Goal: Task Accomplishment & Management: Use online tool/utility

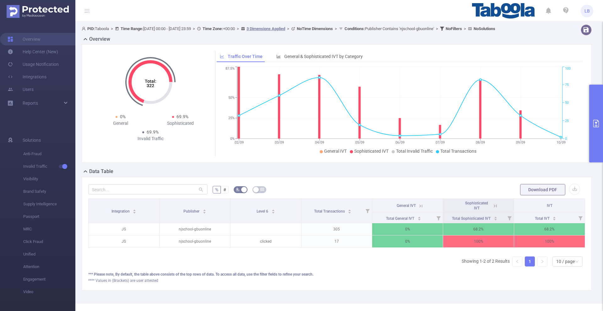
click at [590, 109] on button "primary" at bounding box center [596, 124] width 14 height 78
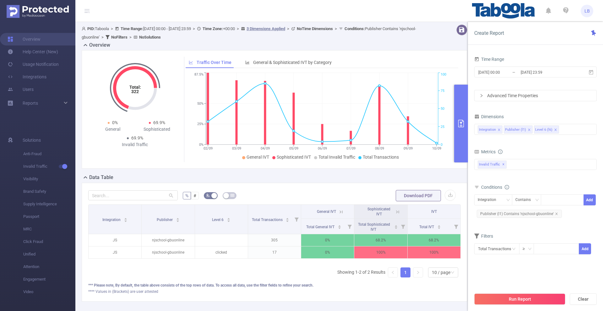
click at [594, 115] on div "Dimensions" at bounding box center [535, 117] width 122 height 10
click at [555, 214] on icon "icon: close" at bounding box center [556, 214] width 3 height 3
click at [504, 201] on div "Integration" at bounding box center [492, 200] width 31 height 10
drag, startPoint x: 504, startPoint y: 221, endPoint x: 515, endPoint y: 218, distance: 12.1
click at [504, 221] on li "Publisher (l1)" at bounding box center [493, 223] width 38 height 10
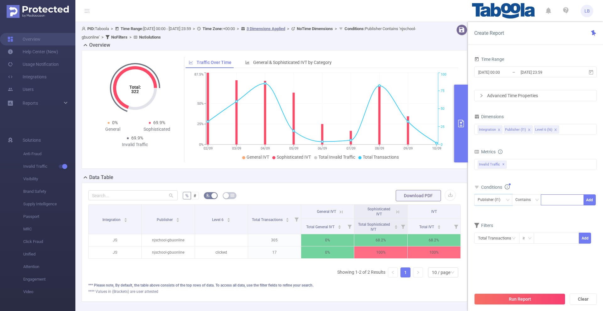
click at [554, 200] on div at bounding box center [562, 200] width 36 height 10
paste input "snackpulse"
type input "snackpulse"
click at [588, 200] on button "Add" at bounding box center [589, 200] width 12 height 11
click at [553, 294] on button "Run Report" at bounding box center [519, 299] width 91 height 11
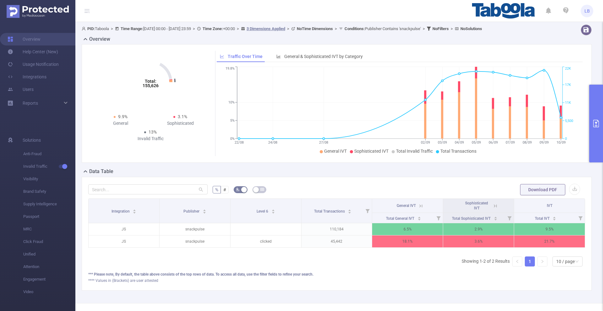
click at [594, 127] on icon "primary" at bounding box center [596, 124] width 8 height 8
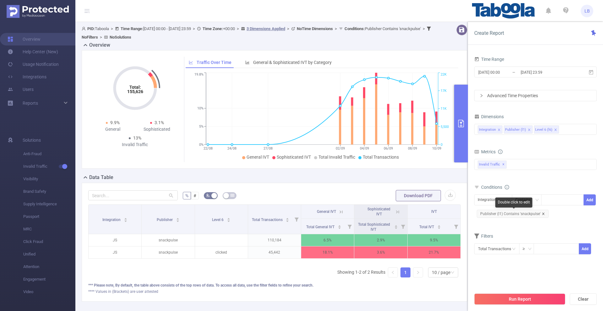
click at [542, 215] on icon "icon: close" at bounding box center [543, 214] width 2 height 2
click at [486, 200] on div "Integration" at bounding box center [488, 200] width 23 height 10
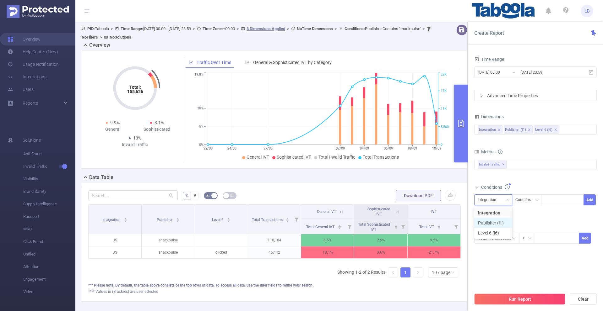
click at [496, 220] on li "Publisher (l1)" at bounding box center [493, 223] width 38 height 10
click at [565, 201] on div at bounding box center [562, 200] width 36 height 10
paste input "snackpulse"
type input "snackpulse"
click at [590, 201] on button "Add" at bounding box center [589, 200] width 12 height 11
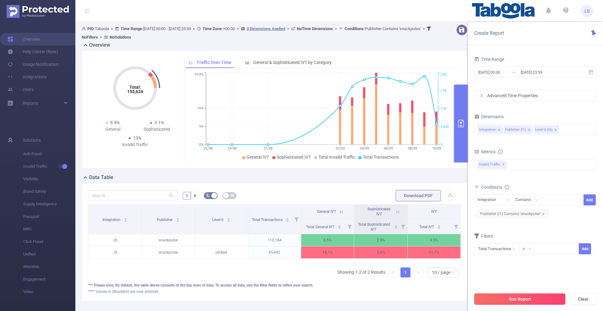
click at [516, 298] on button "Run Report" at bounding box center [519, 299] width 91 height 11
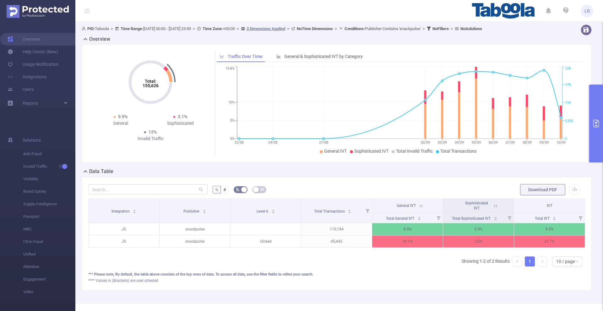
click at [593, 115] on button "primary" at bounding box center [596, 124] width 14 height 78
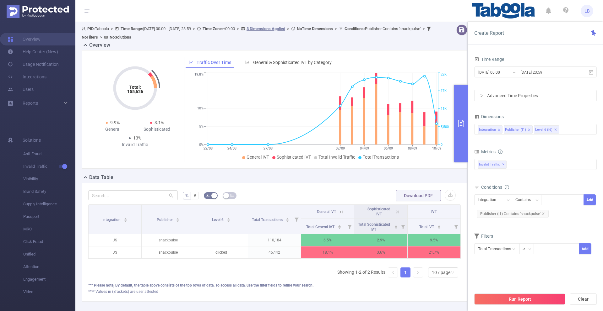
click at [375, 181] on div "Data Table" at bounding box center [277, 178] width 391 height 9
click at [339, 211] on icon at bounding box center [341, 212] width 6 height 6
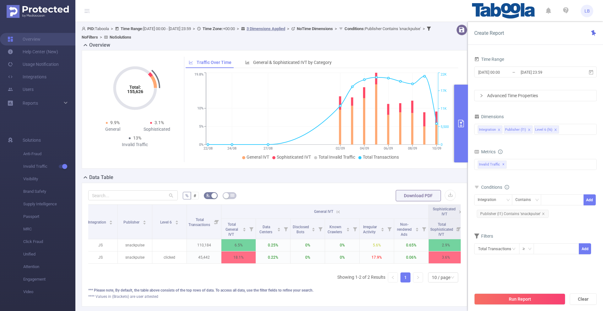
scroll to position [0, 1]
click at [339, 211] on icon at bounding box center [341, 212] width 6 height 6
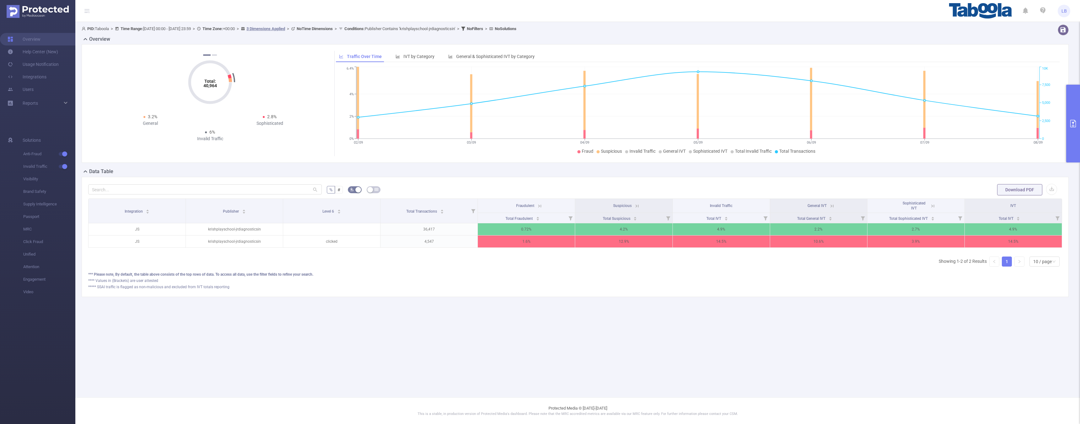
click at [1069, 125] on button "primary" at bounding box center [1073, 124] width 14 height 78
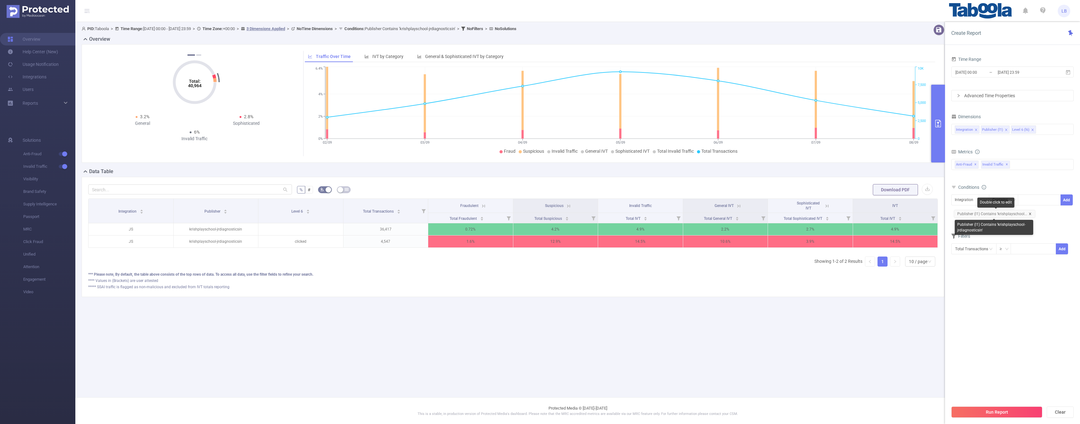
click at [1030, 213] on icon "icon: close" at bounding box center [1029, 214] width 3 height 3
